Goal: Task Accomplishment & Management: Use online tool/utility

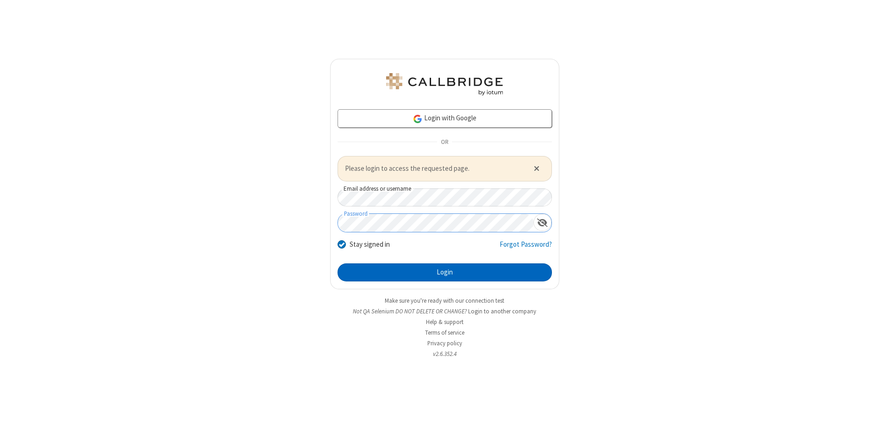
click at [445, 272] on button "Login" at bounding box center [445, 272] width 214 height 19
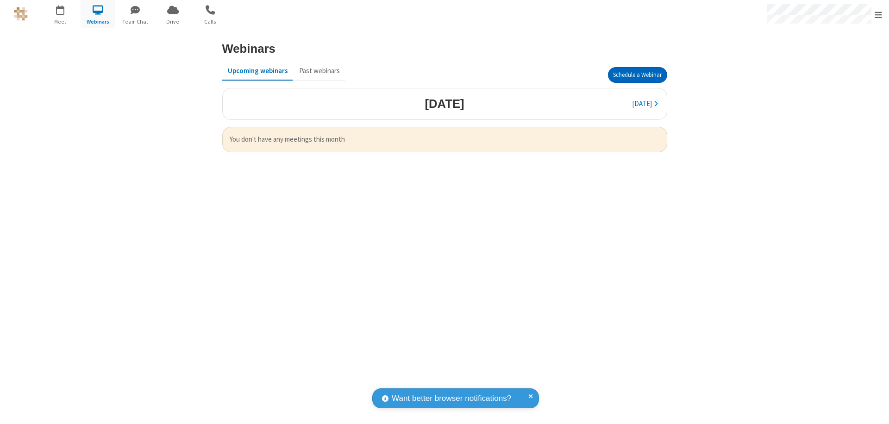
click at [637, 75] on button "Schedule a Webinar" at bounding box center [637, 75] width 59 height 16
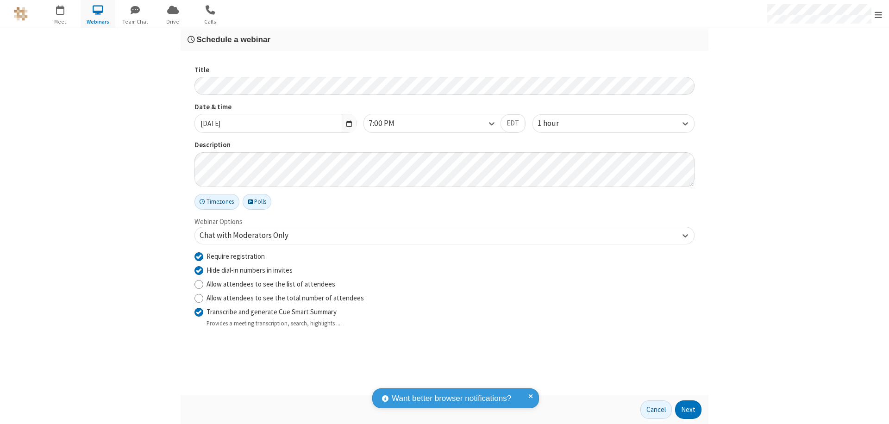
click at [199, 256] on input "Require registration" at bounding box center [198, 256] width 9 height 10
checkbox input "false"
click at [689, 410] on button "Next" at bounding box center [688, 410] width 26 height 19
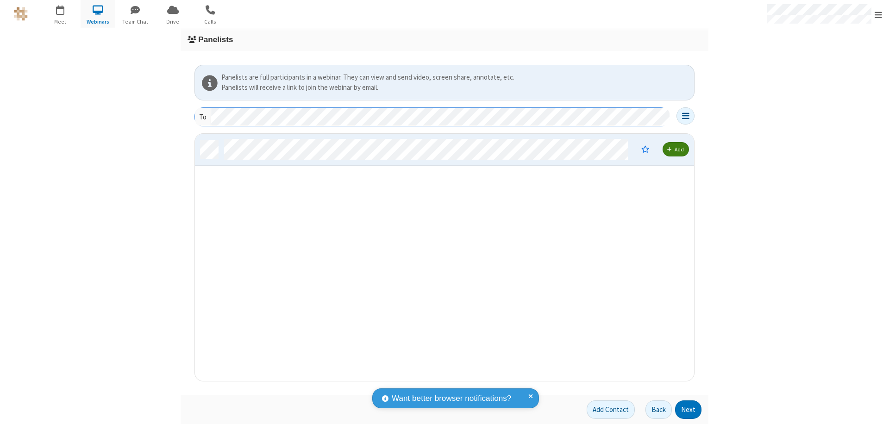
scroll to position [240, 492]
click at [689, 410] on button "Next" at bounding box center [688, 410] width 26 height 19
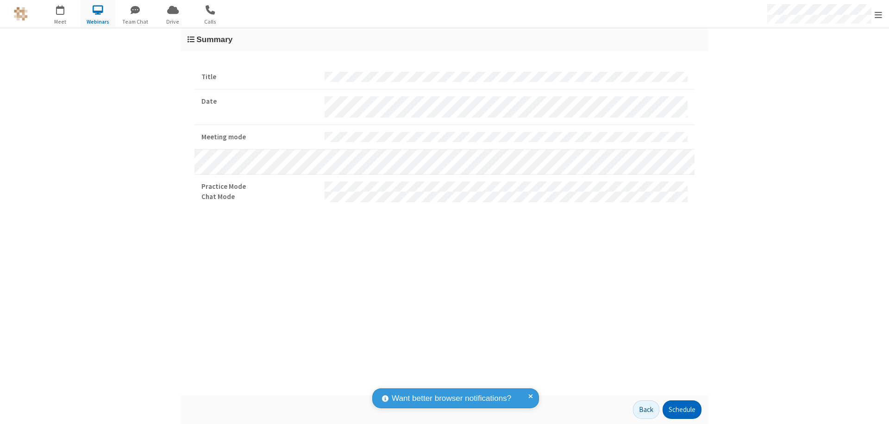
click at [682, 410] on button "Schedule" at bounding box center [682, 410] width 39 height 19
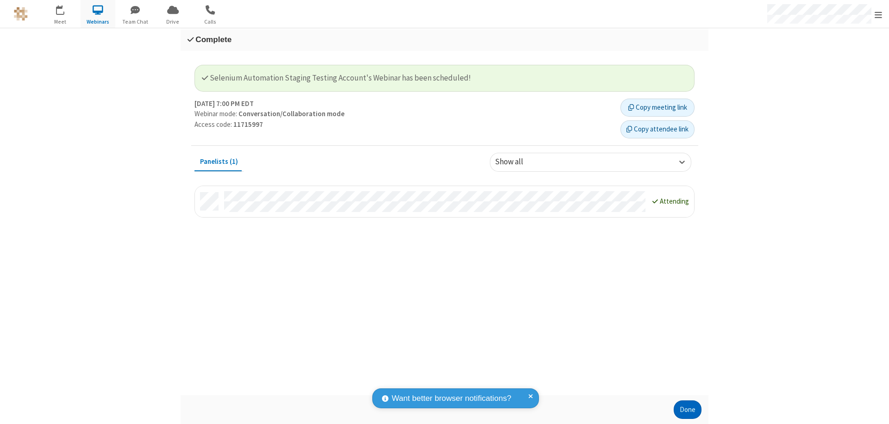
click at [688, 410] on button "Done" at bounding box center [688, 410] width 28 height 19
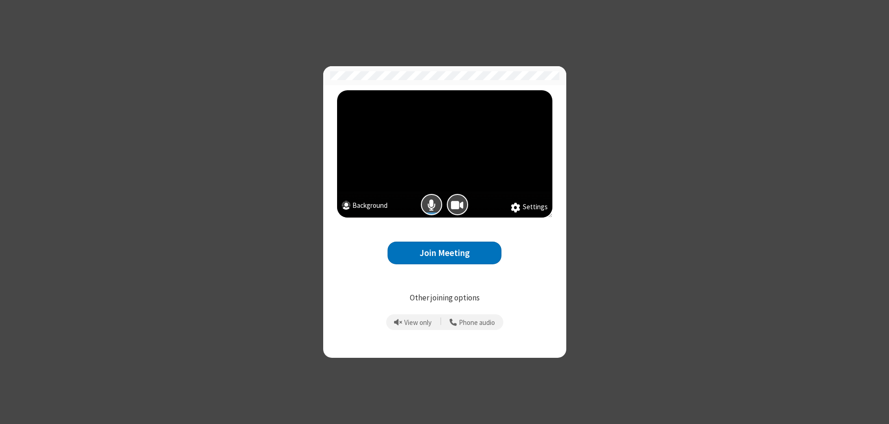
click at [445, 253] on button "Join Meeting" at bounding box center [445, 253] width 114 height 23
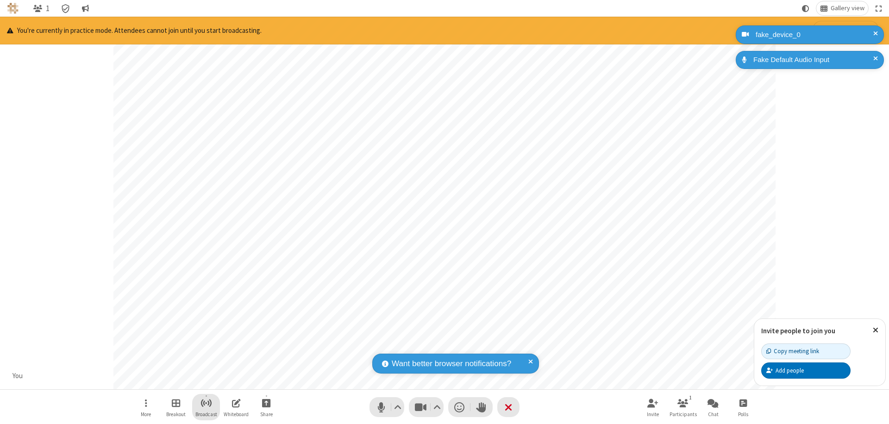
click at [206, 403] on span "Start broadcast" at bounding box center [206, 403] width 12 height 12
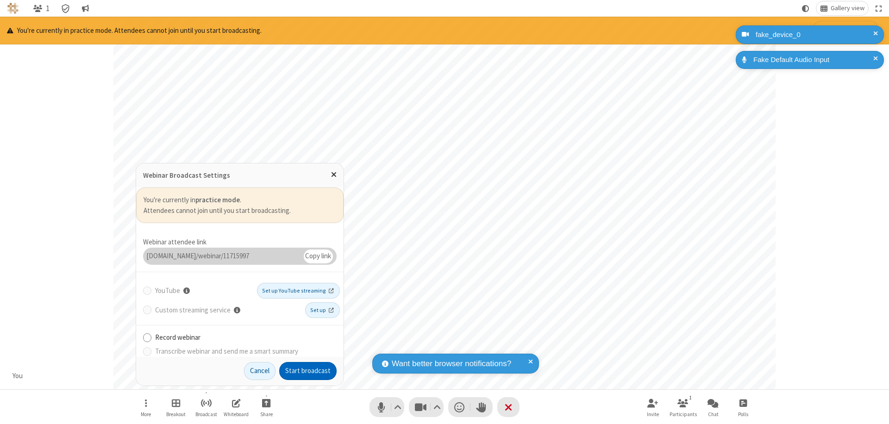
click at [308, 371] on button "Start broadcast" at bounding box center [307, 371] width 57 height 19
